Goal: Navigation & Orientation: Find specific page/section

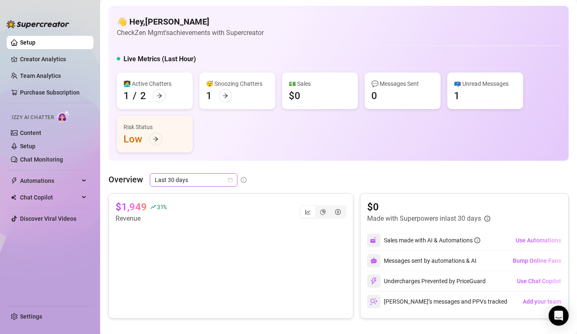
click at [191, 181] on span "Last 30 days" at bounding box center [194, 180] width 78 height 13
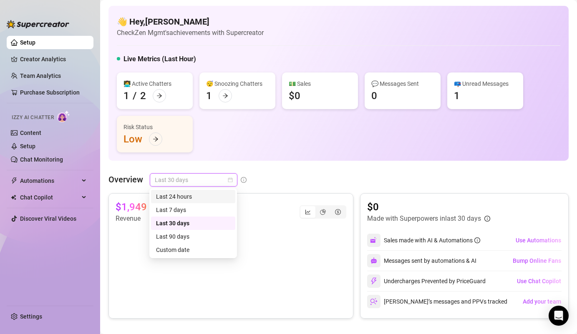
click at [193, 199] on div "Last 24 hours" at bounding box center [193, 196] width 74 height 9
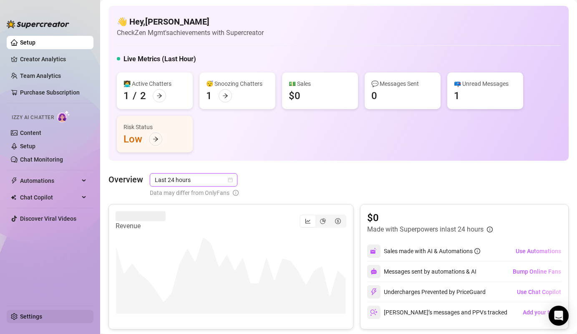
click at [23, 316] on link "Settings" at bounding box center [31, 317] width 22 height 7
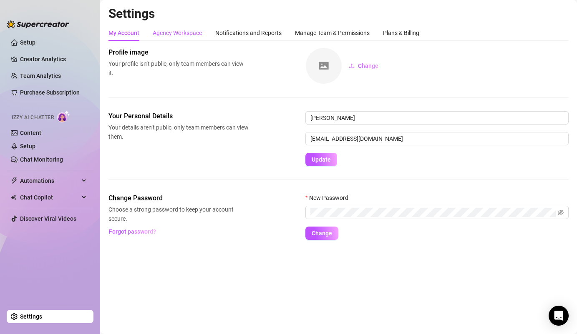
click at [185, 32] on div "Agency Workspace" at bounding box center [177, 32] width 49 height 9
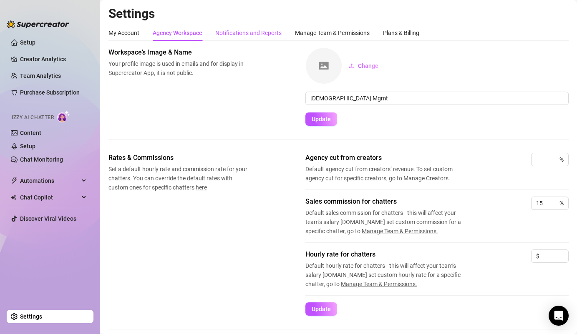
click at [249, 34] on div "Notifications and Reports" at bounding box center [248, 32] width 66 height 9
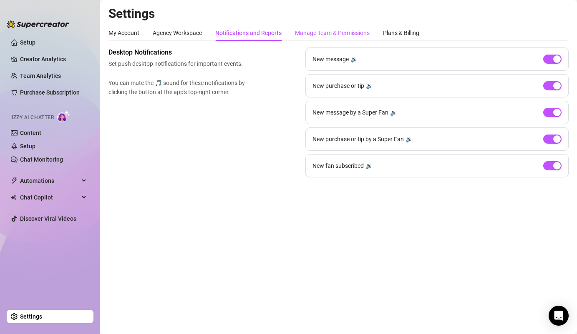
click at [321, 34] on div "Manage Team & Permissions" at bounding box center [332, 32] width 75 height 9
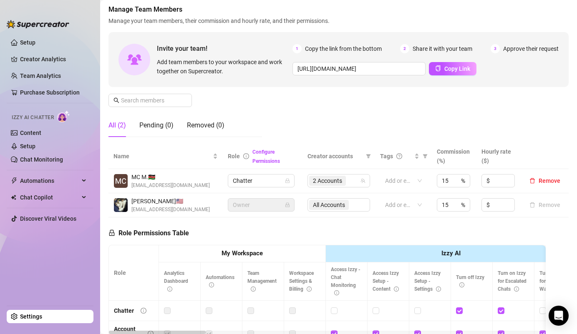
scroll to position [44, 0]
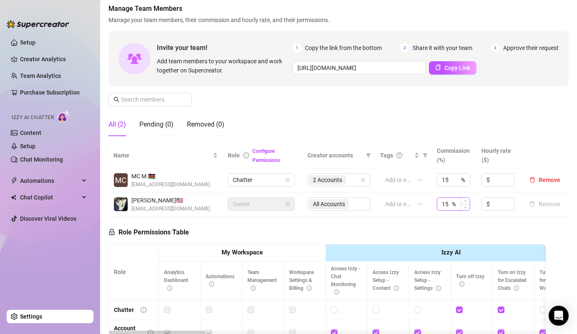
click at [455, 205] on div "15 %" at bounding box center [453, 204] width 33 height 13
type input "1"
type input "15"
click at [430, 226] on div "Role Permissions Table Role My Workspace Izzy AI OnlyFans Side Menu OnlyFans Ch…" at bounding box center [326, 337] width 437 height 240
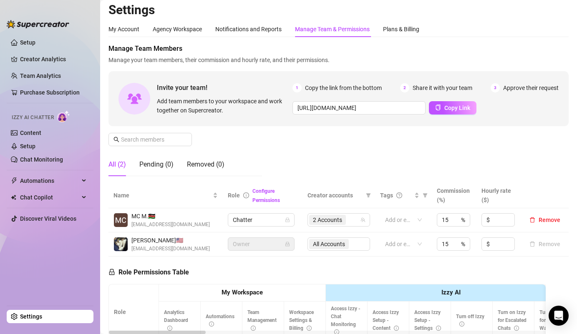
scroll to position [0, 0]
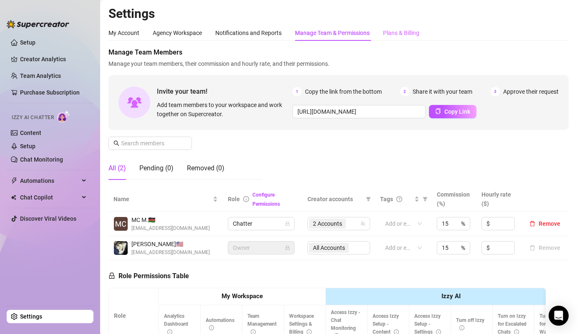
click at [398, 38] on div "Plans & Billing" at bounding box center [401, 33] width 36 height 16
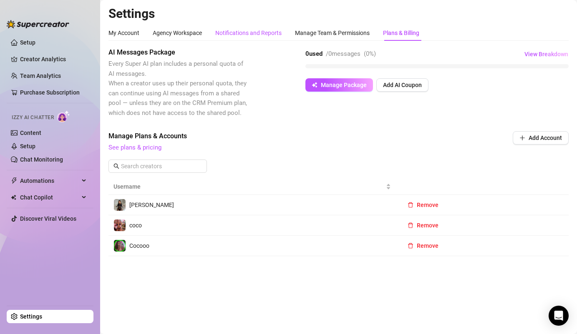
click at [217, 32] on div "Notifications and Reports" at bounding box center [248, 32] width 66 height 9
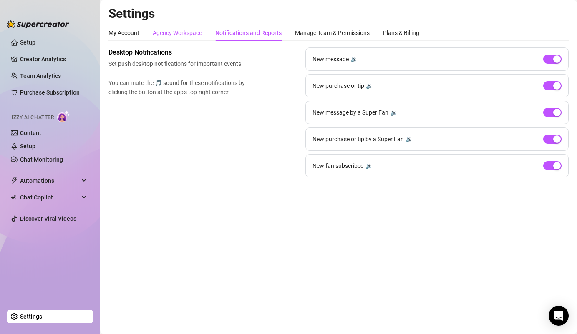
click at [177, 34] on div "Agency Workspace" at bounding box center [177, 32] width 49 height 9
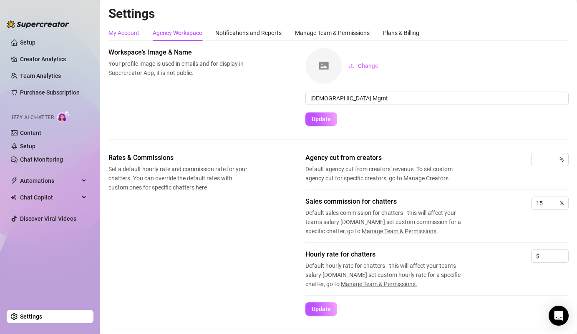
click at [128, 31] on div "My Account" at bounding box center [123, 32] width 31 height 9
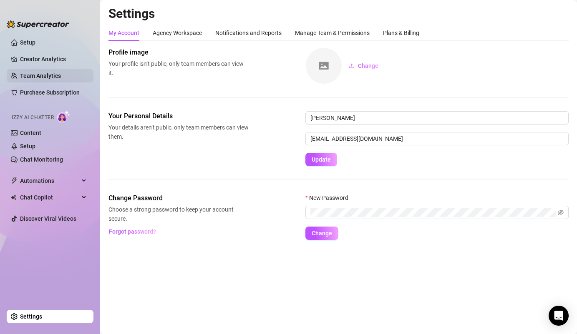
click at [36, 75] on link "Team Analytics" at bounding box center [40, 76] width 41 height 7
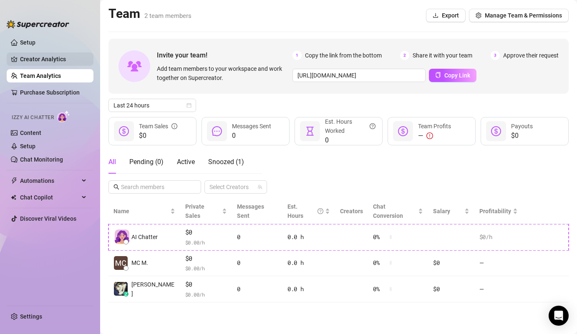
click at [31, 57] on link "Creator Analytics" at bounding box center [53, 59] width 67 height 13
